Goal: Task Accomplishment & Management: Manage account settings

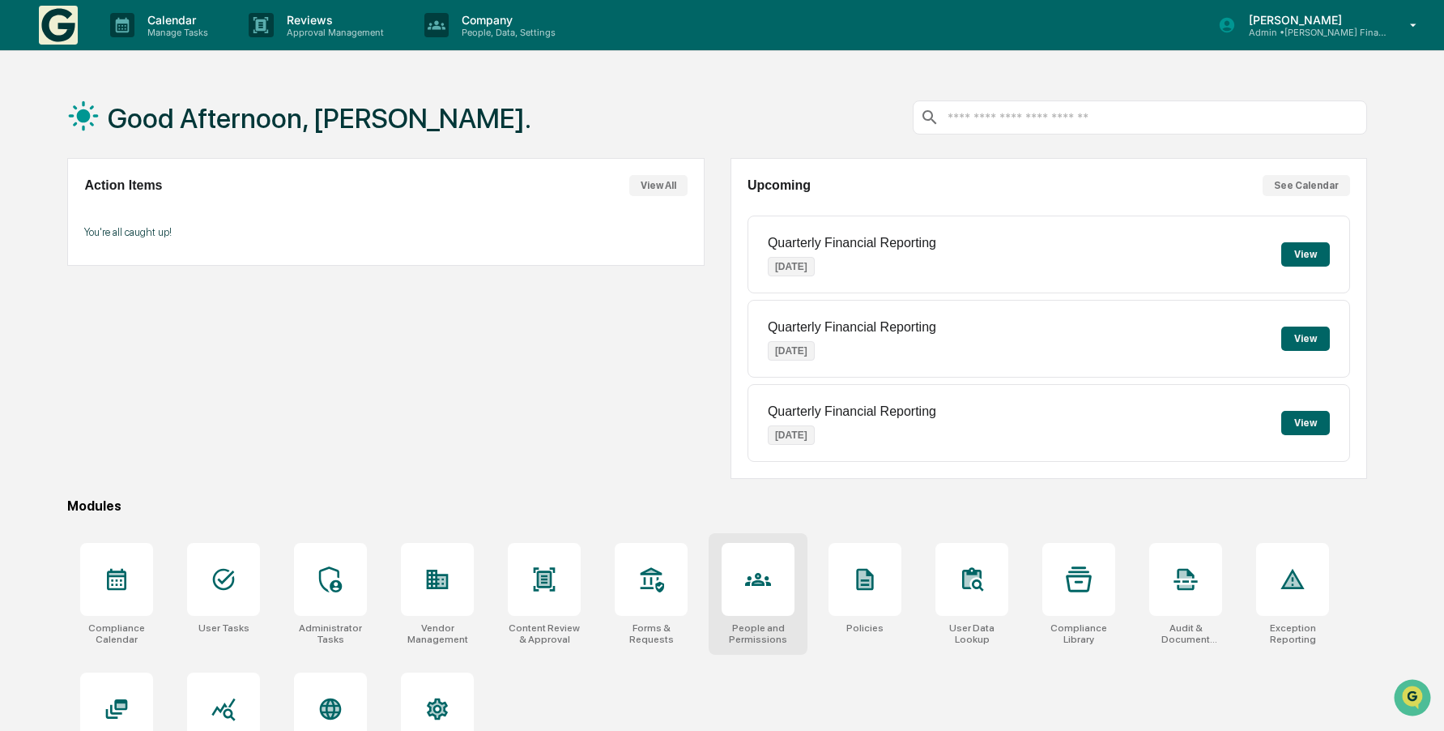
click at [752, 578] on icon at bounding box center [758, 579] width 26 height 13
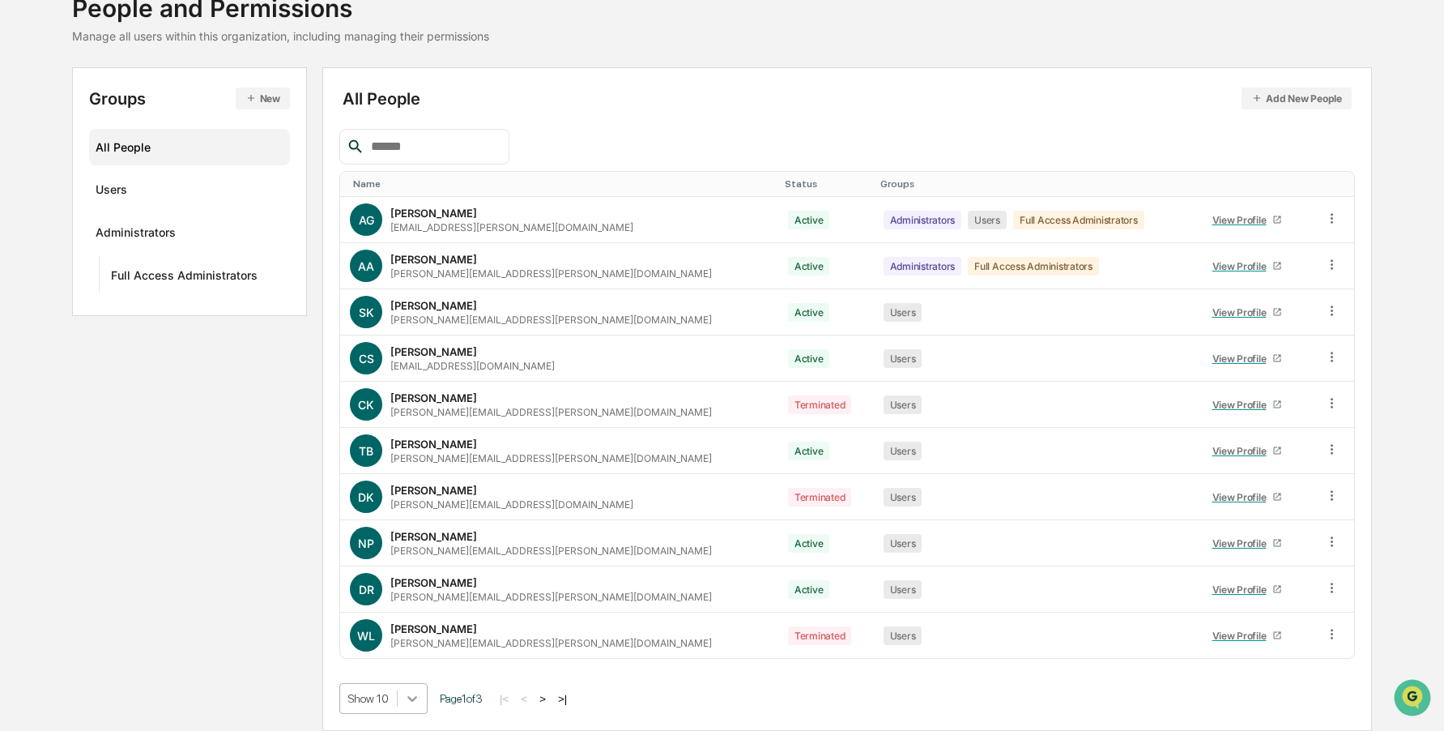
scroll to position [241, 0]
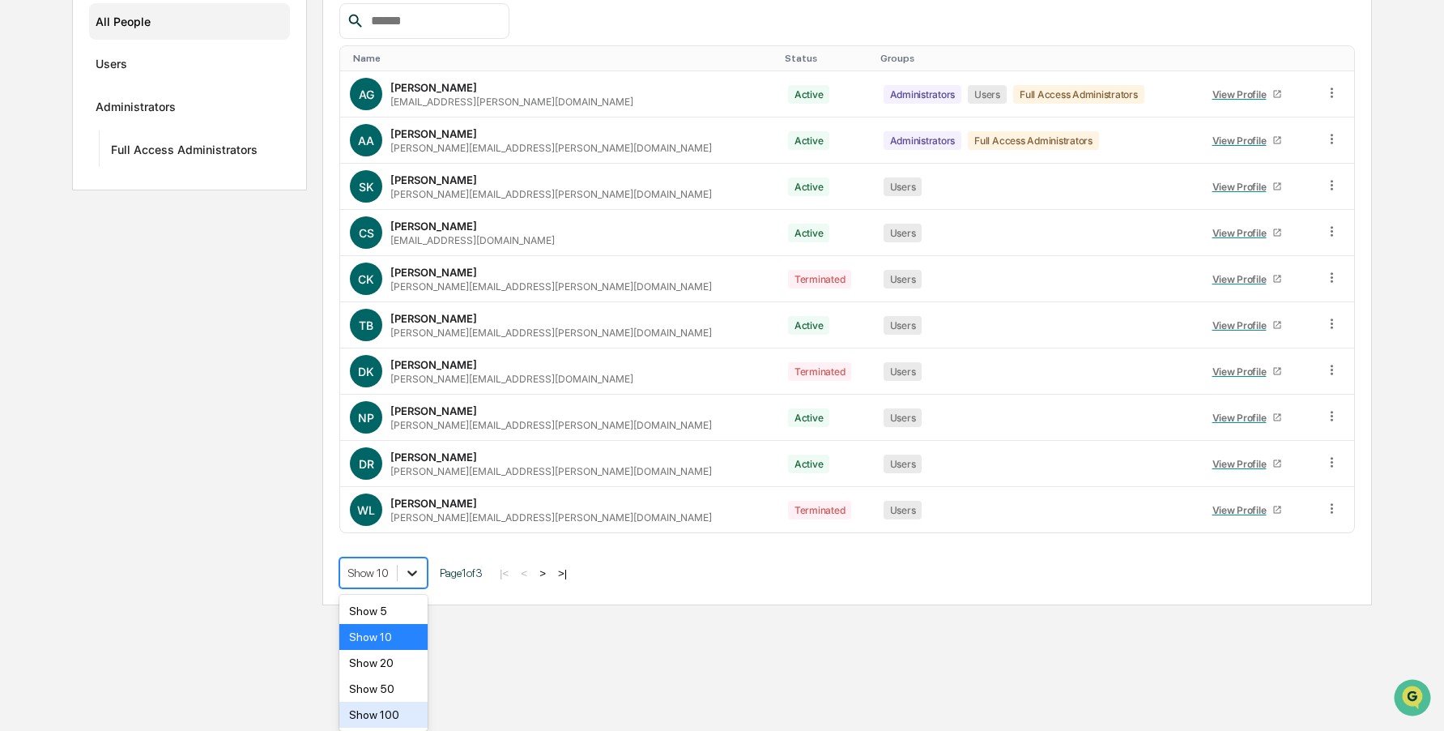
click at [410, 605] on body "Calendar Manage Tasks Reviews Approval Management Company People, Data, Setting…" at bounding box center [722, 182] width 1444 height 846
click at [407, 714] on div "Show 100" at bounding box center [383, 714] width 88 height 26
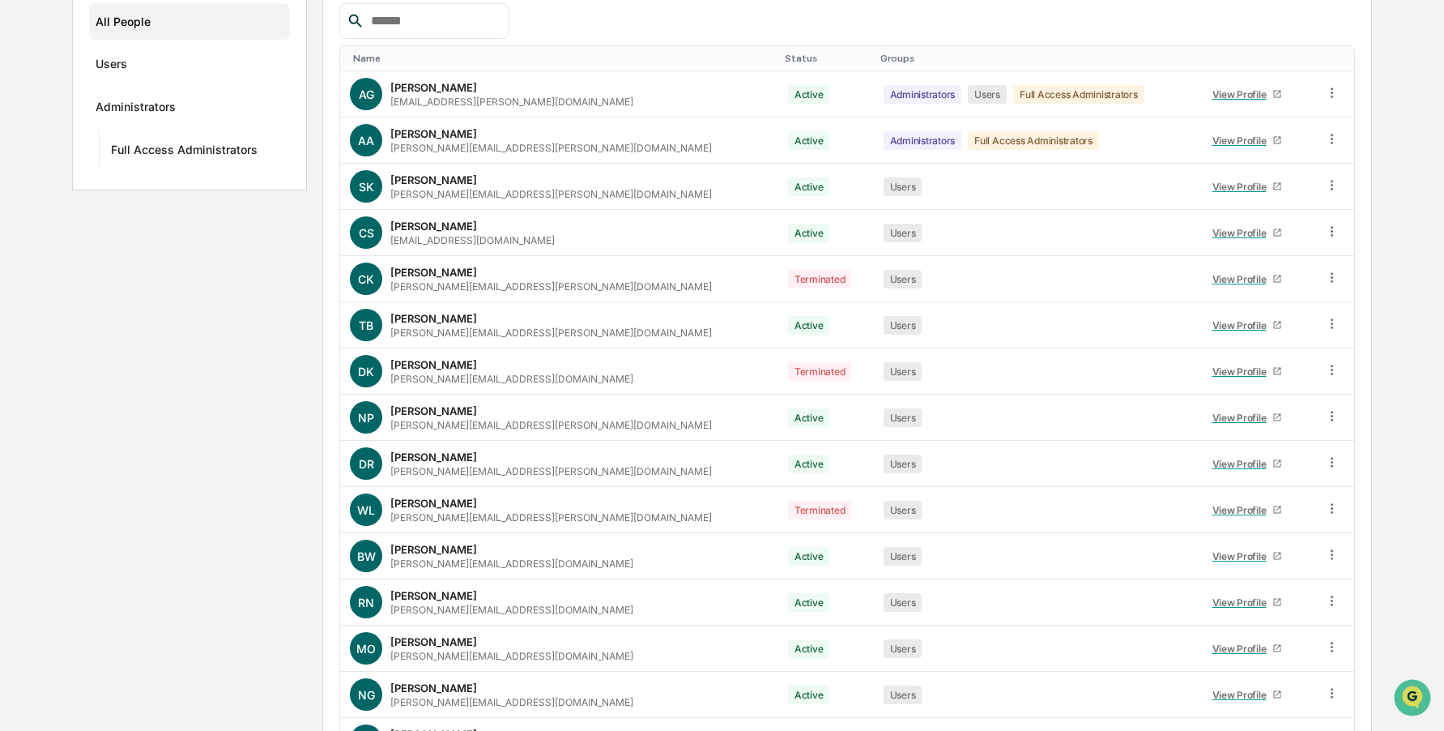
click at [244, 539] on div "Groups New All People Users Administrators Full Access Administrators All Peopl…" at bounding box center [722, 574] width 1300 height 1264
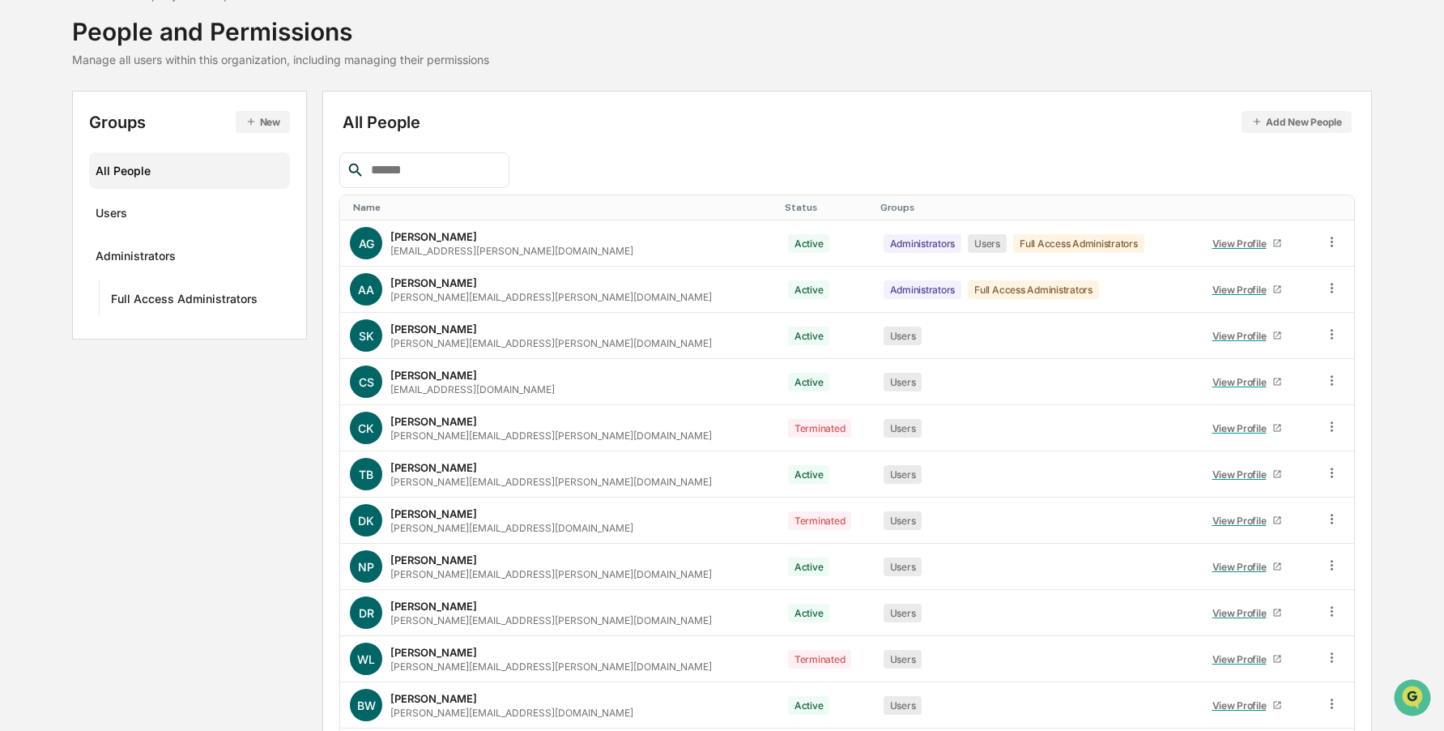
scroll to position [67, 0]
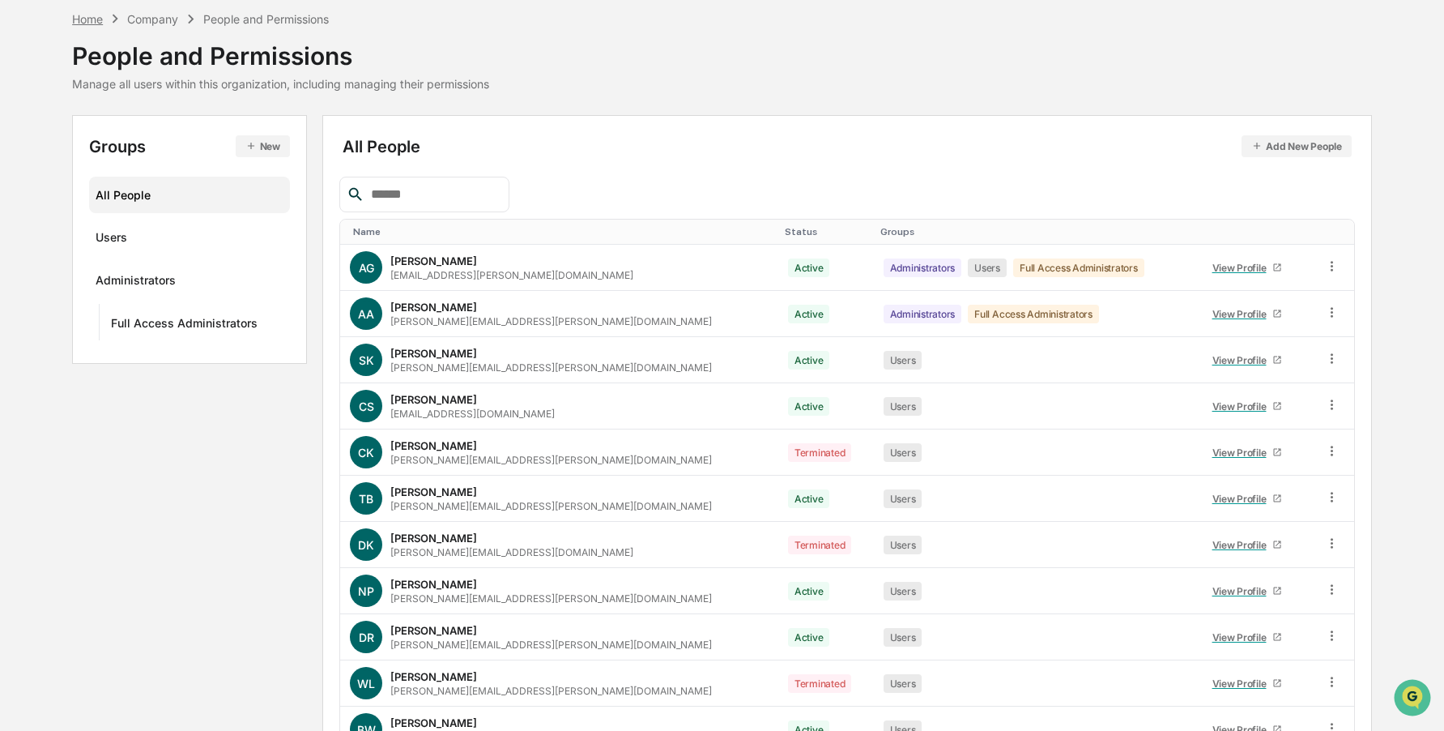
click at [83, 20] on div "Home" at bounding box center [87, 19] width 31 height 14
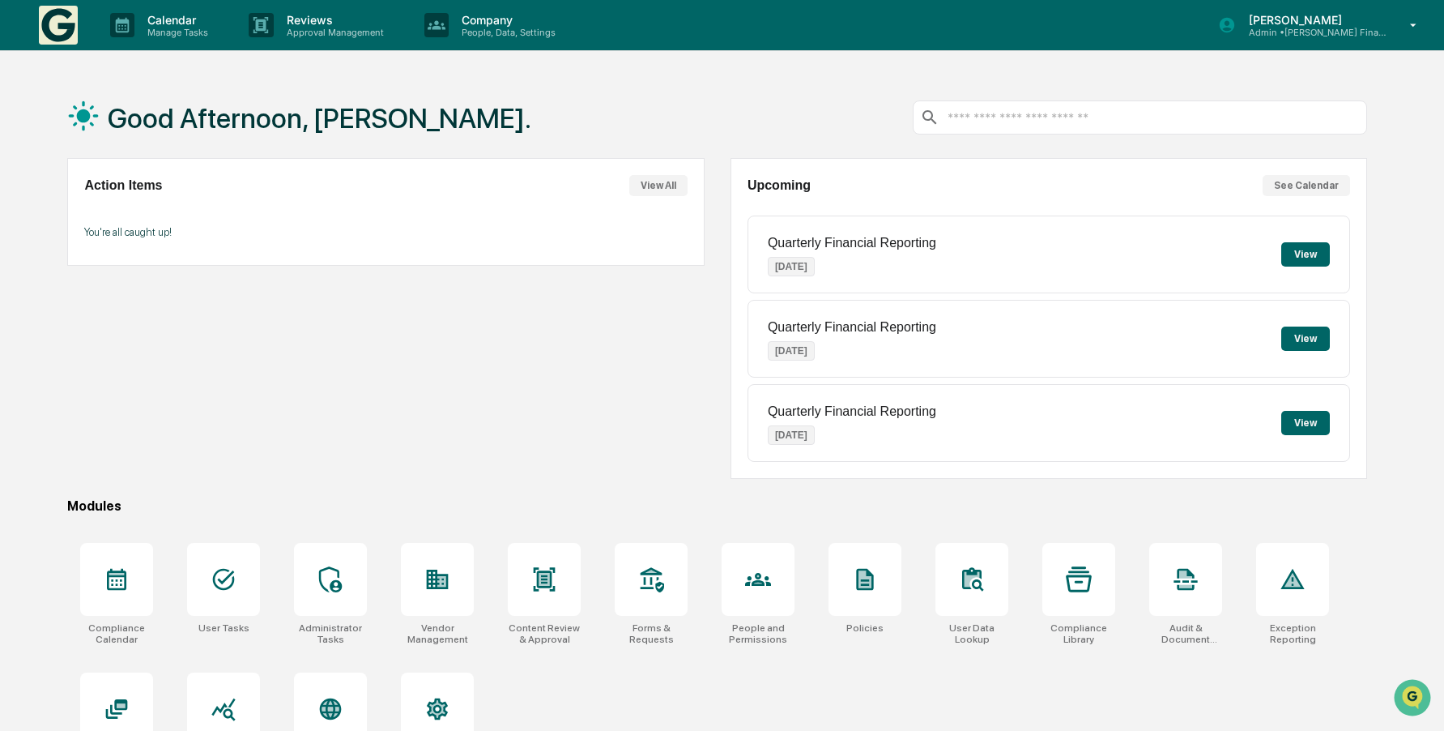
click at [1413, 21] on icon at bounding box center [1414, 25] width 28 height 15
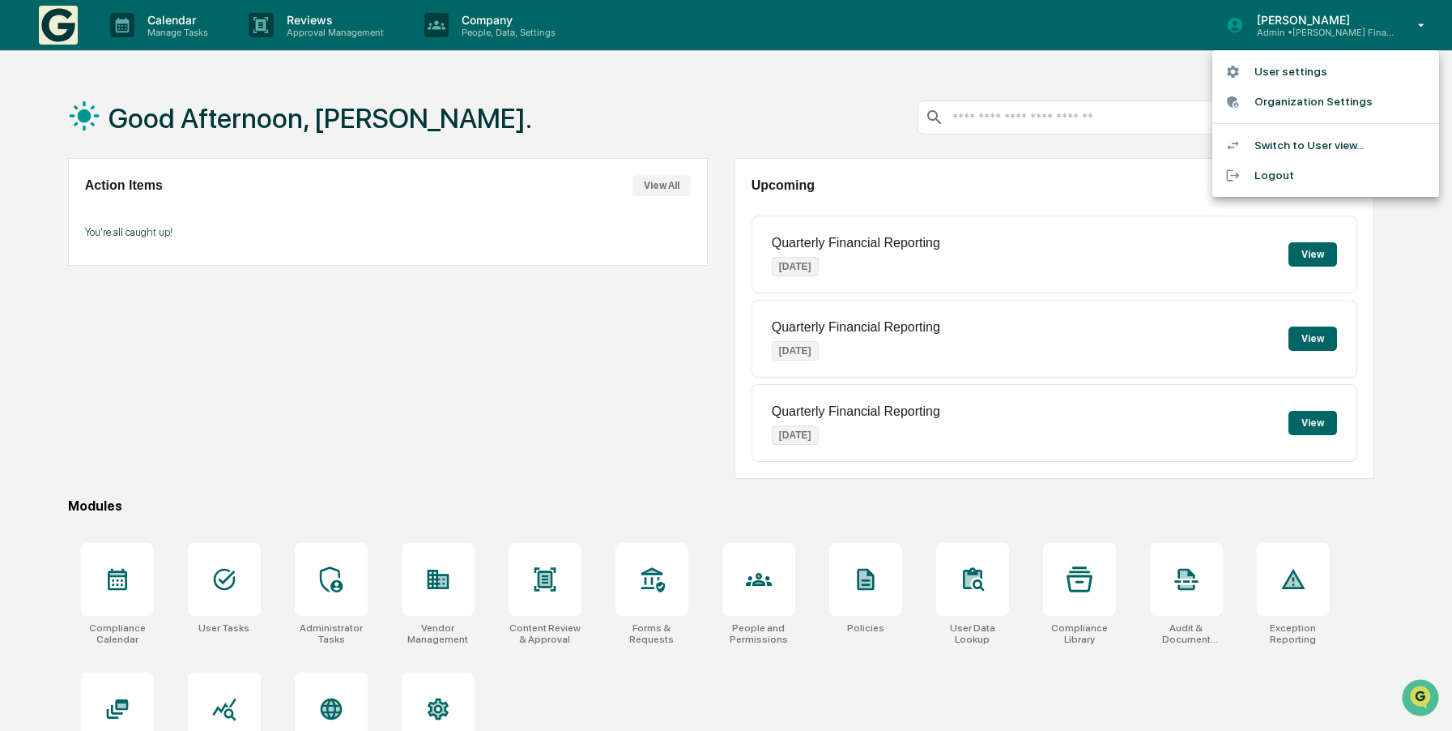
click at [1278, 178] on li "Logout" at bounding box center [1325, 175] width 227 height 30
